Goal: Information Seeking & Learning: Learn about a topic

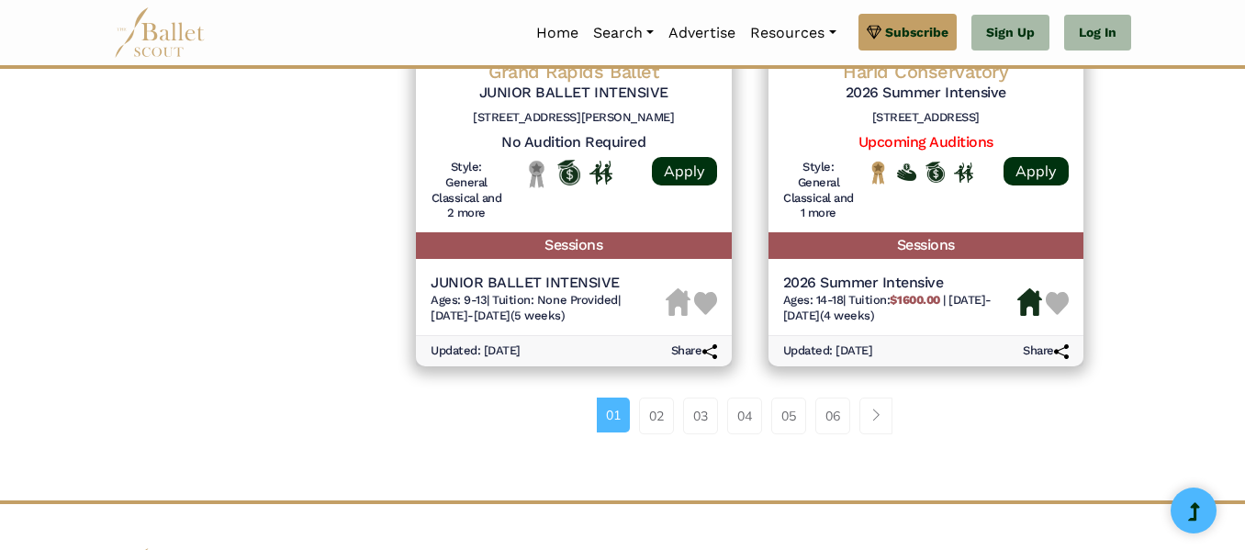
scroll to position [2680, 0]
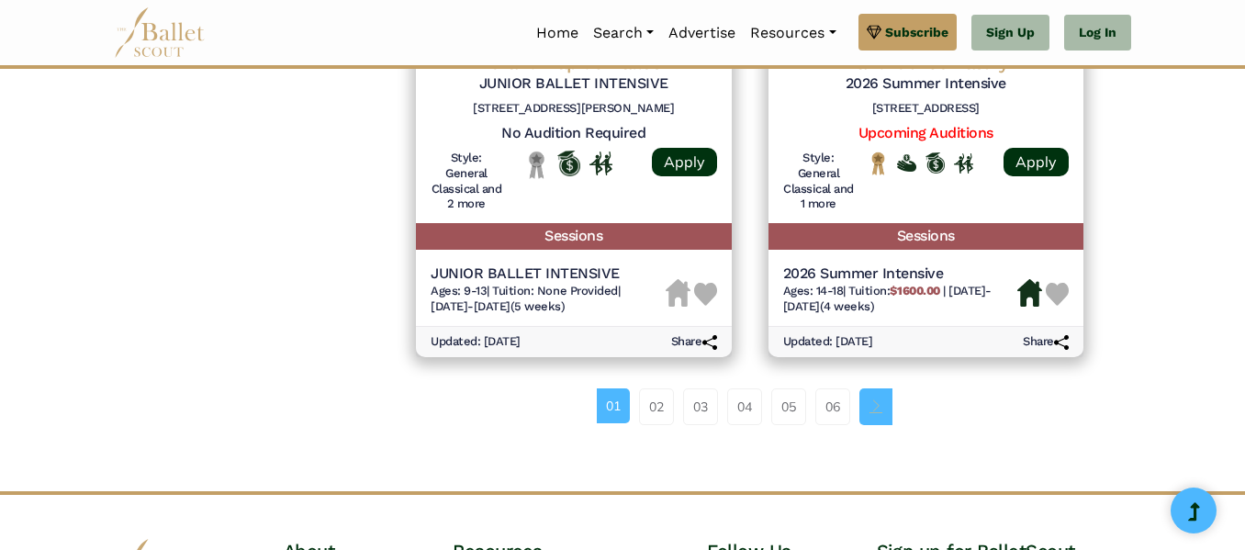
click at [869, 407] on link "Page navigation example" at bounding box center [875, 406] width 33 height 37
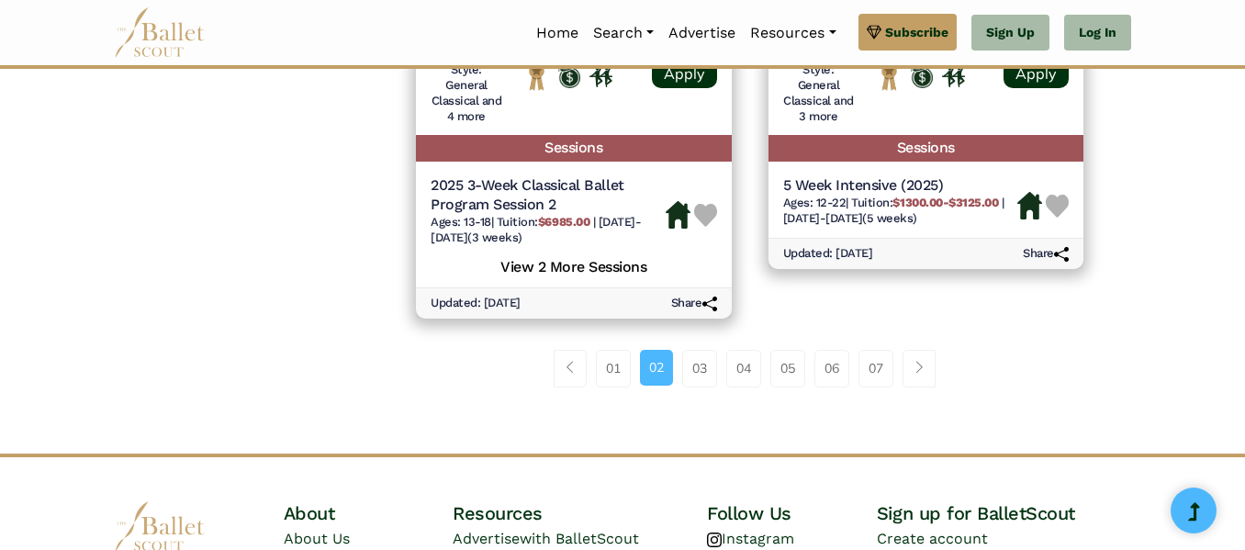
scroll to position [2754, 0]
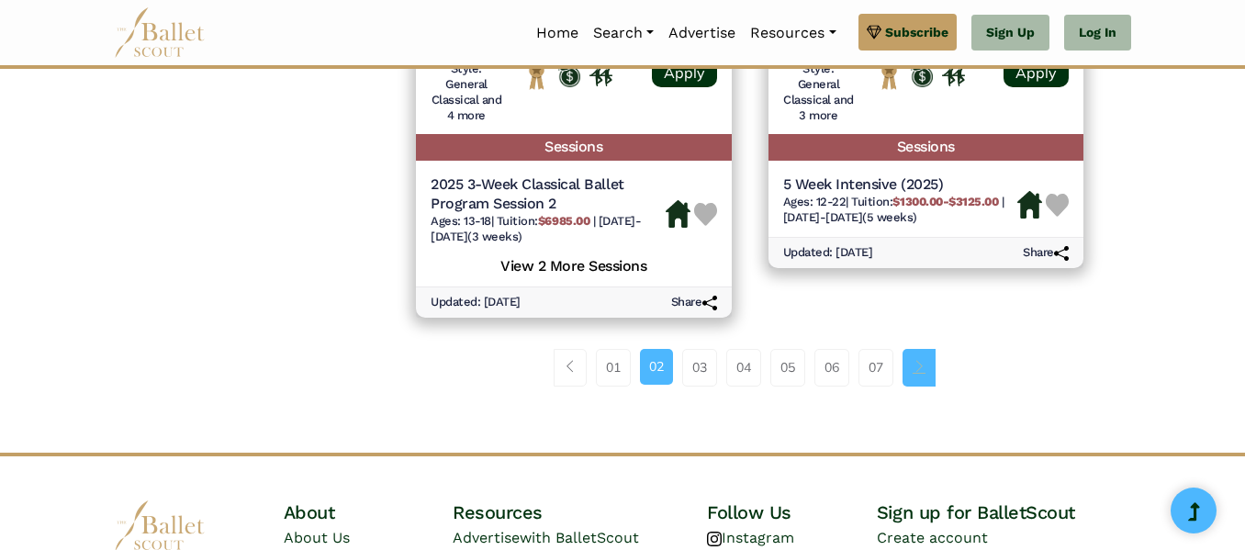
click at [925, 372] on span "Page navigation example" at bounding box center [918, 366] width 13 height 13
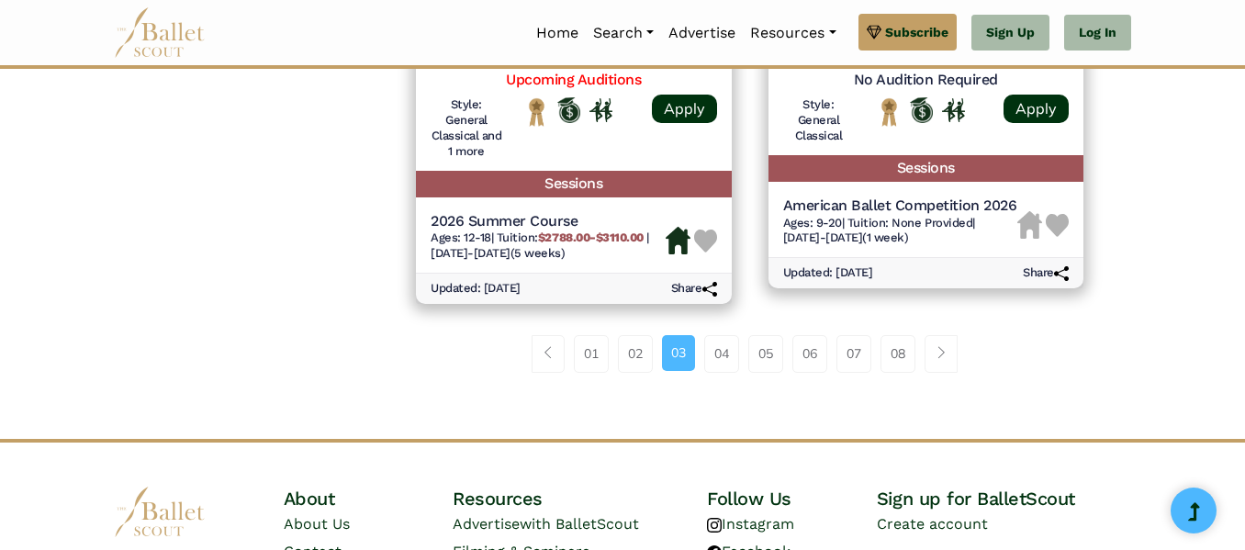
scroll to position [2791, 0]
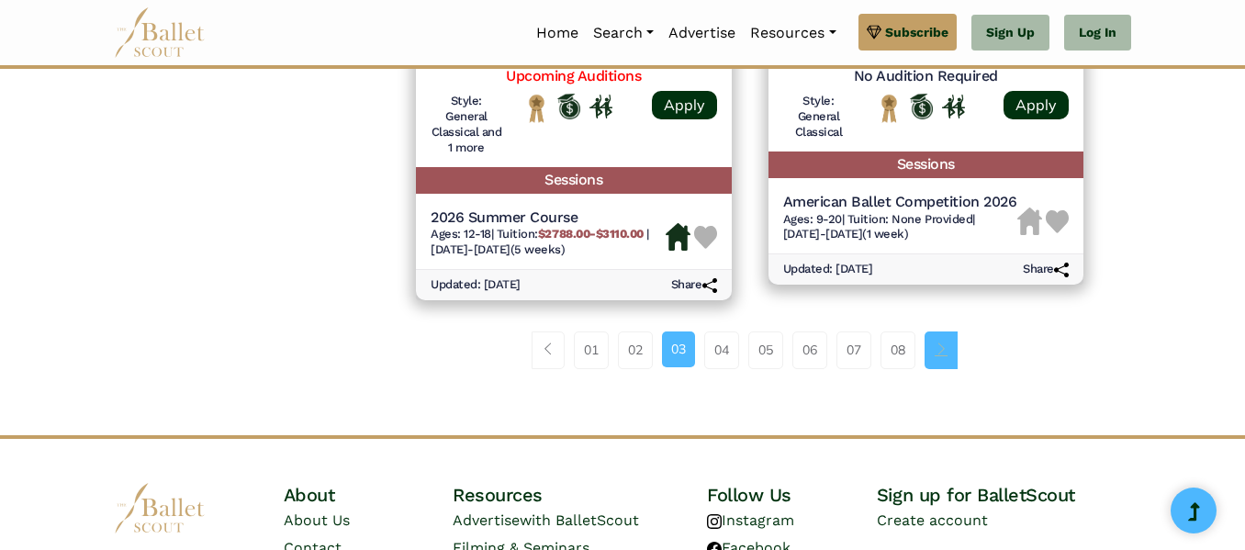
click at [938, 346] on span "Page navigation example" at bounding box center [940, 348] width 13 height 13
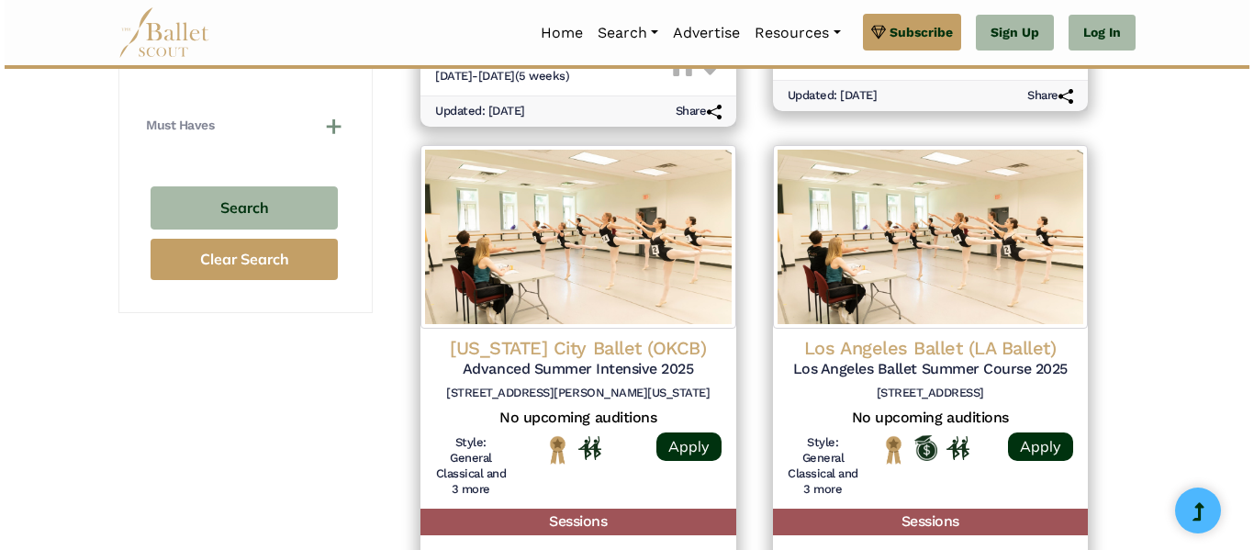
scroll to position [1359, 0]
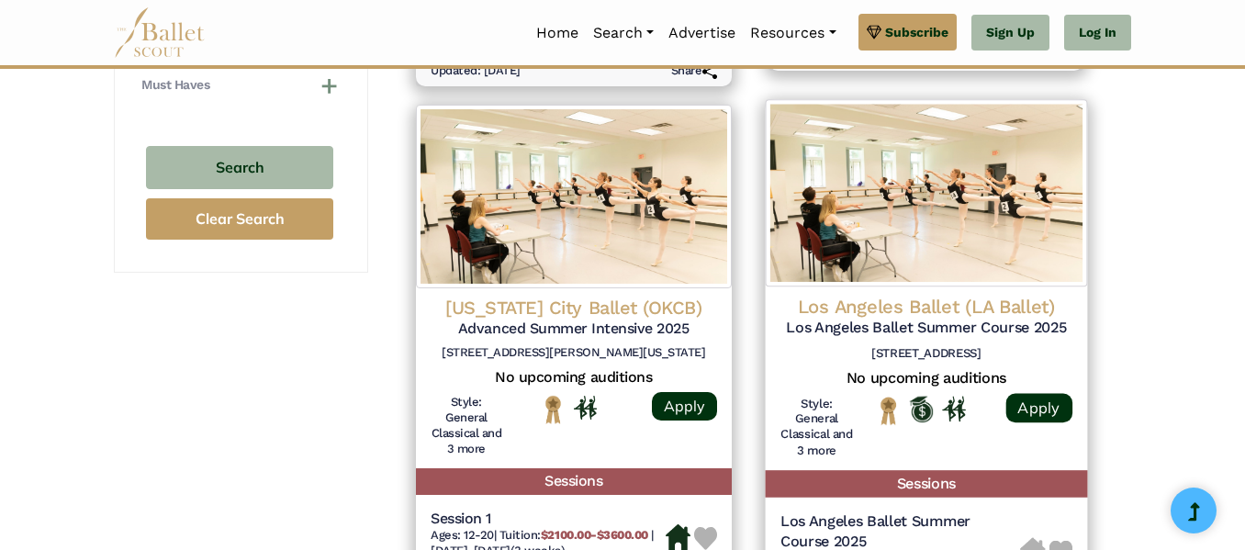
click at [912, 309] on h4 "Los Angeles Ballet (LA Ballet)" at bounding box center [925, 306] width 292 height 25
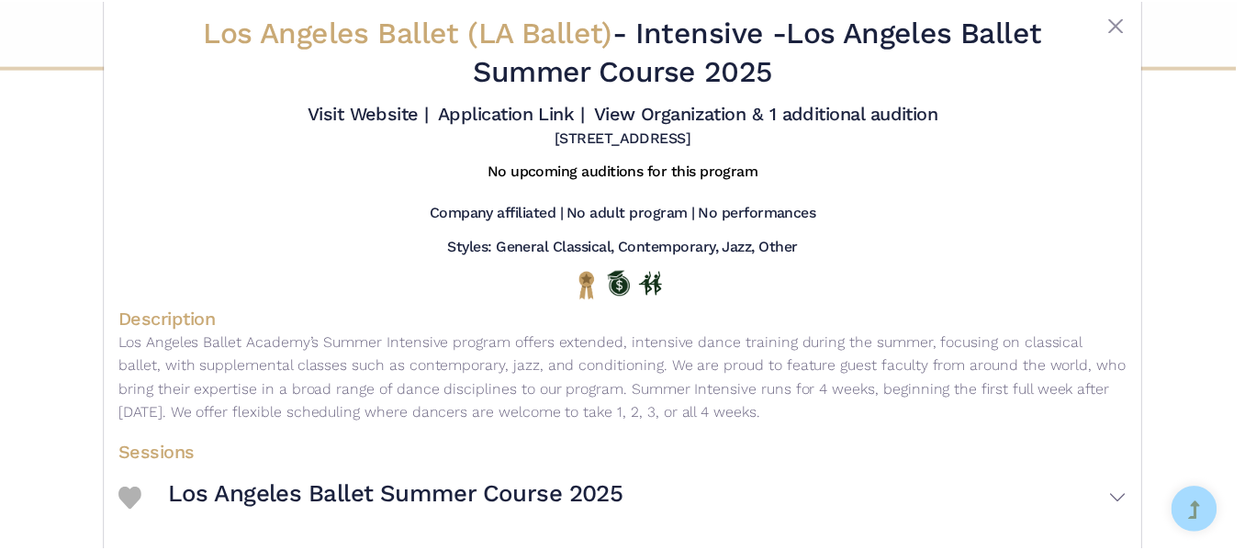
scroll to position [0, 0]
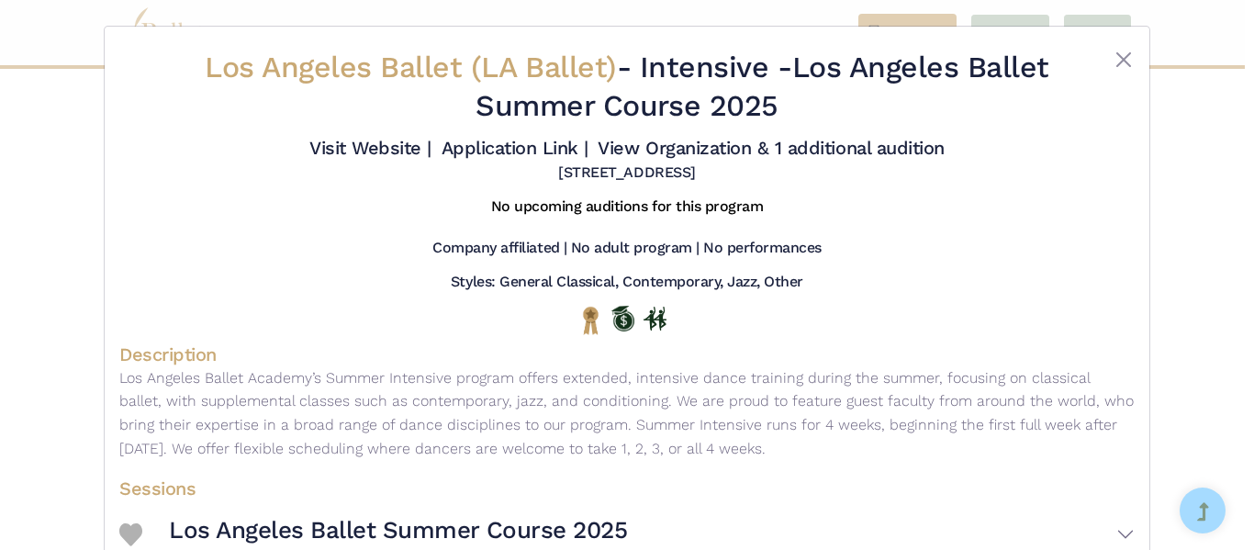
click at [1129, 72] on div at bounding box center [1092, 91] width 84 height 84
click at [1123, 65] on button "Close" at bounding box center [1124, 60] width 22 height 22
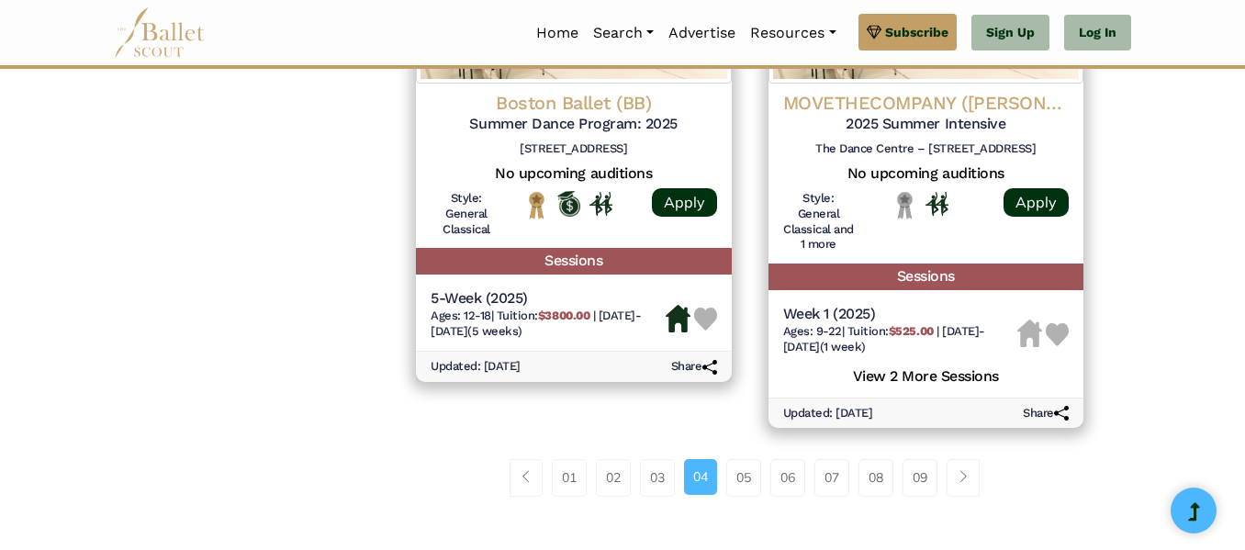
scroll to position [2644, 0]
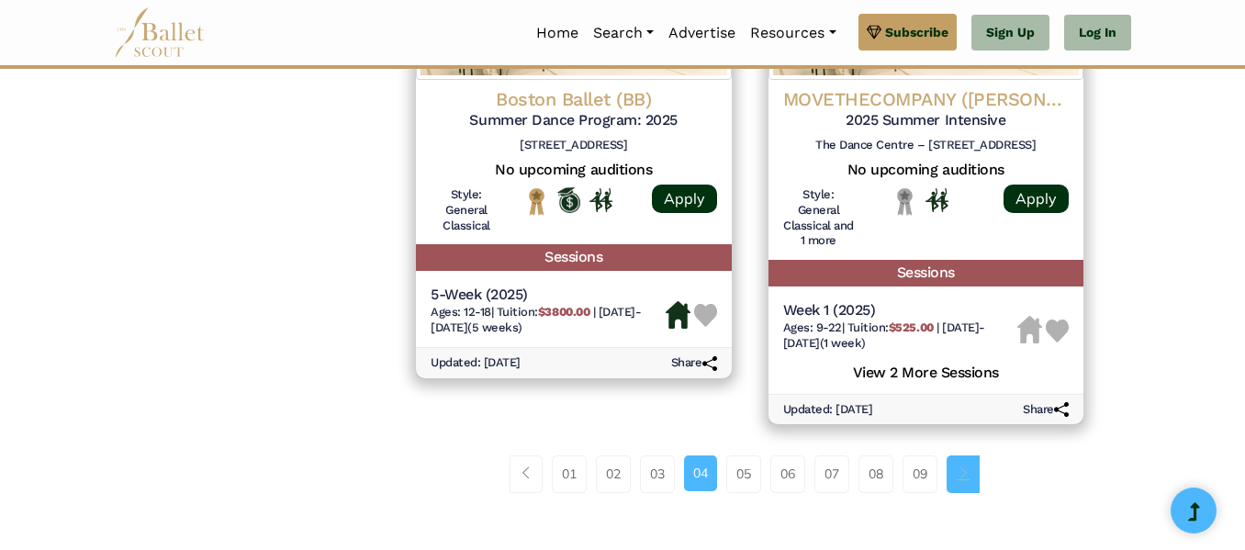
click at [949, 468] on link "Page navigation example" at bounding box center [962, 473] width 33 height 37
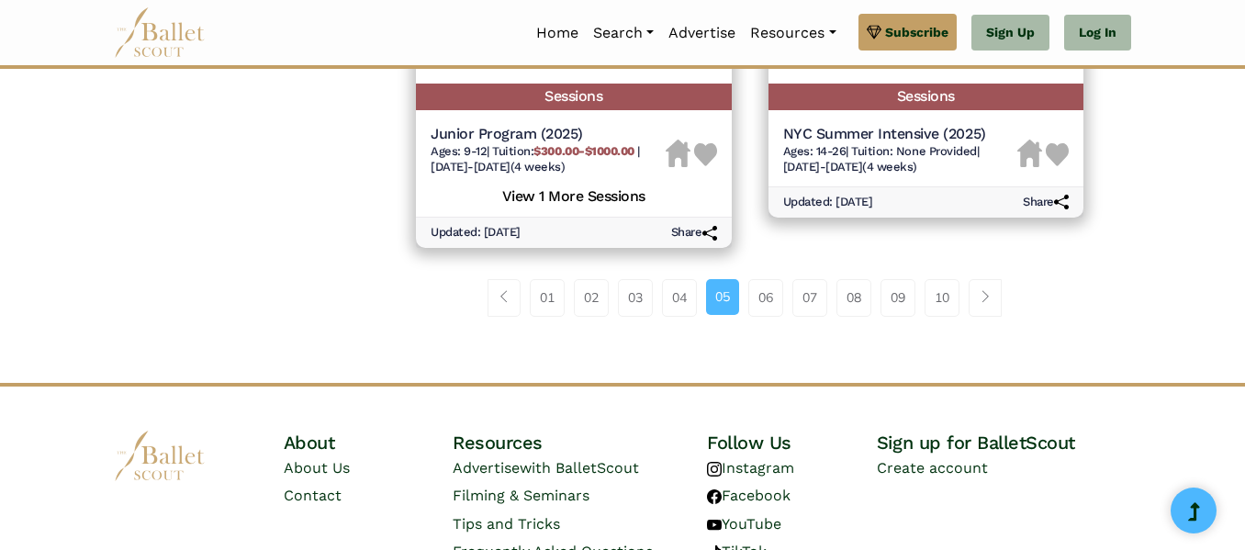
scroll to position [2827, 0]
